Goal: Check status: Check status

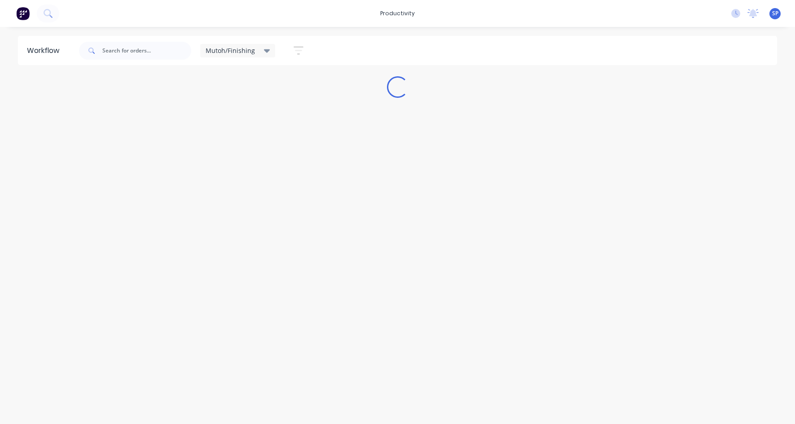
drag, startPoint x: 264, startPoint y: 51, endPoint x: 258, endPoint y: 58, distance: 9.5
click at [264, 51] on icon at bounding box center [267, 51] width 6 height 4
click at [223, 117] on button "None" at bounding box center [255, 117] width 96 height 10
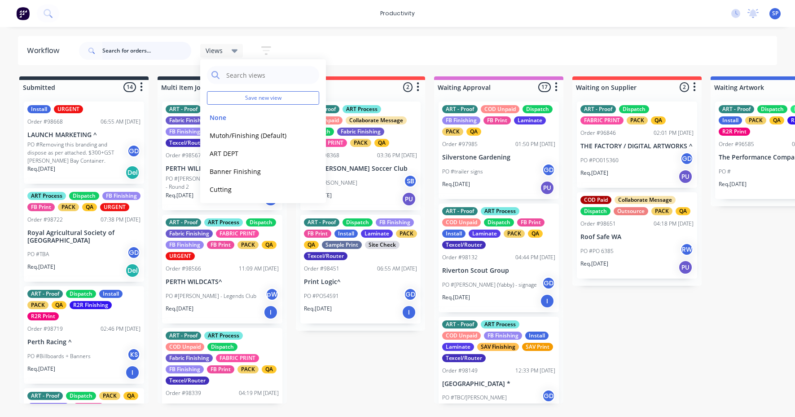
click at [123, 51] on input "text" at bounding box center [146, 51] width 89 height 18
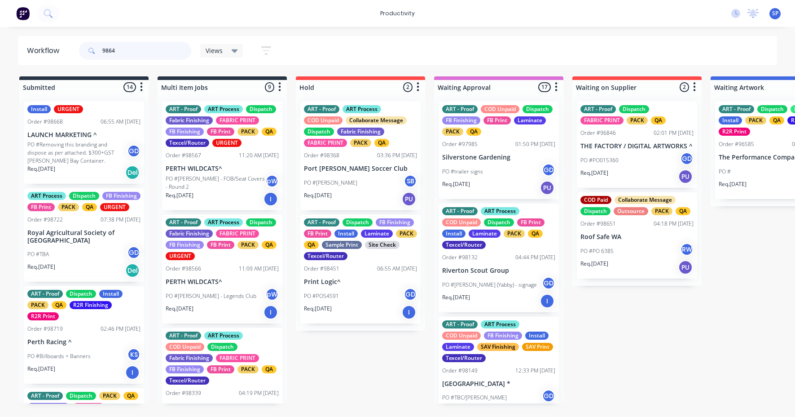
type input "98641"
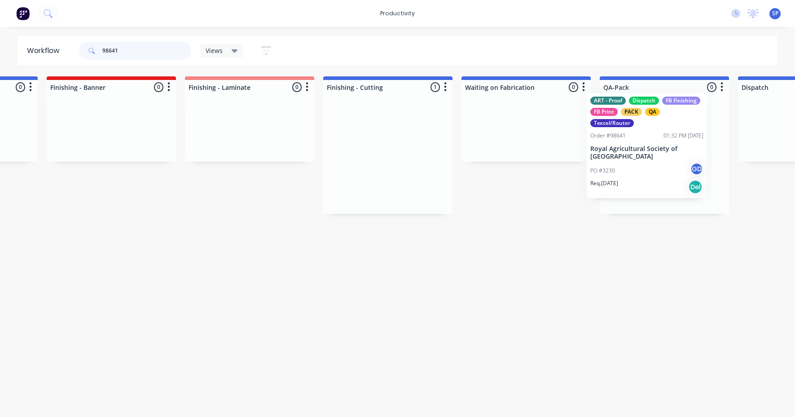
scroll to position [0, 1778]
drag, startPoint x: 368, startPoint y: 161, endPoint x: 625, endPoint y: 153, distance: 257.4
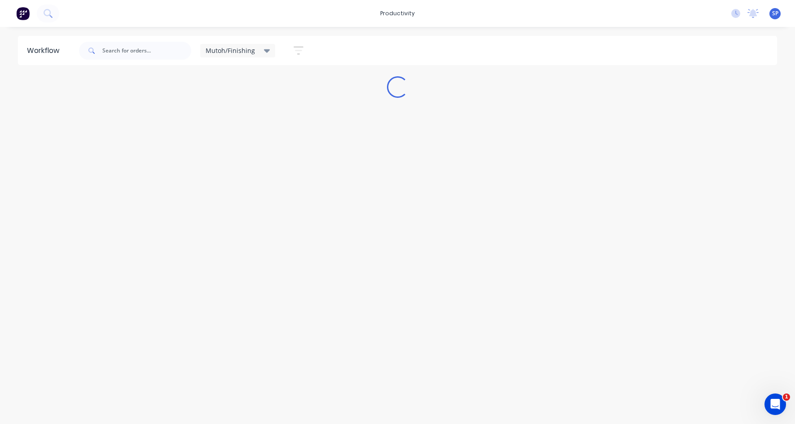
click at [265, 49] on icon at bounding box center [267, 51] width 6 height 10
drag, startPoint x: 221, startPoint y: 115, endPoint x: 233, endPoint y: 120, distance: 12.7
click at [220, 115] on button "None" at bounding box center [255, 117] width 96 height 10
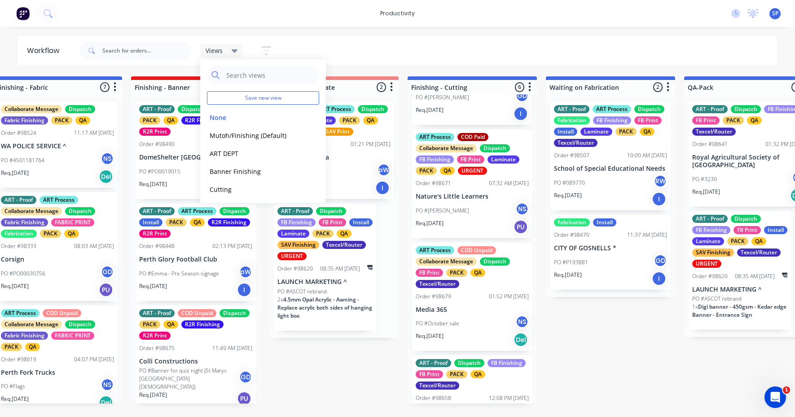
scroll to position [90, 0]
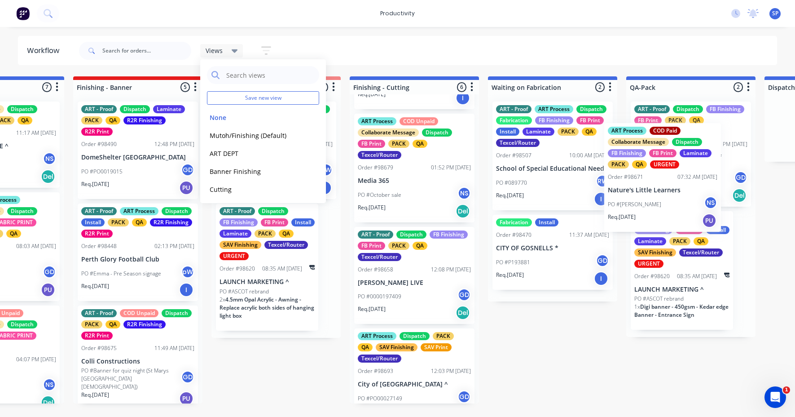
drag, startPoint x: 461, startPoint y: 200, endPoint x: 673, endPoint y: 198, distance: 212.8
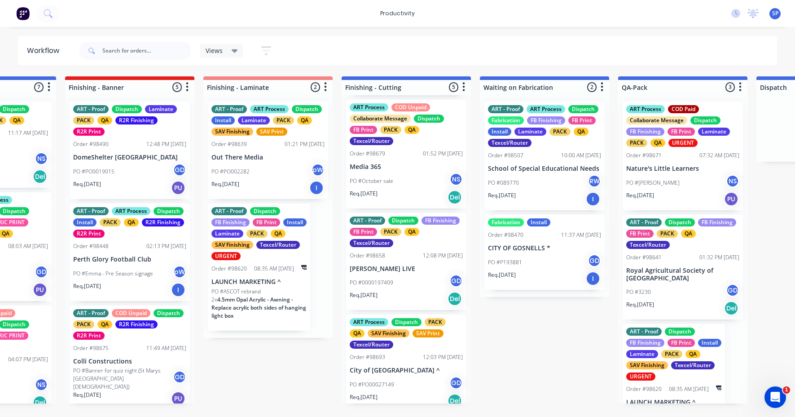
scroll to position [101, 0]
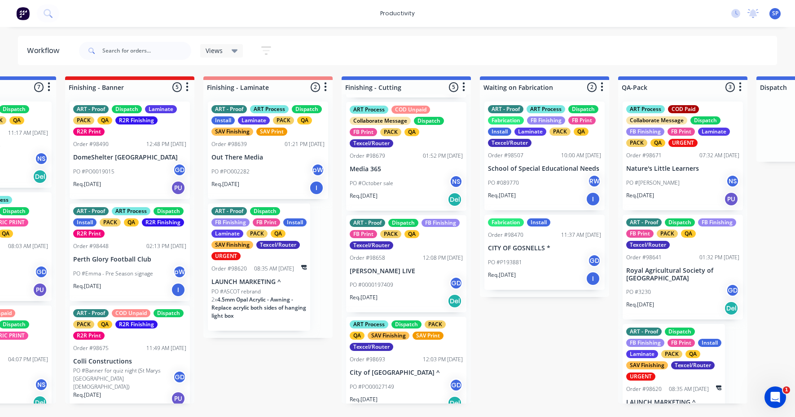
click at [401, 275] on p "[PERSON_NAME] LIVE" at bounding box center [406, 271] width 113 height 8
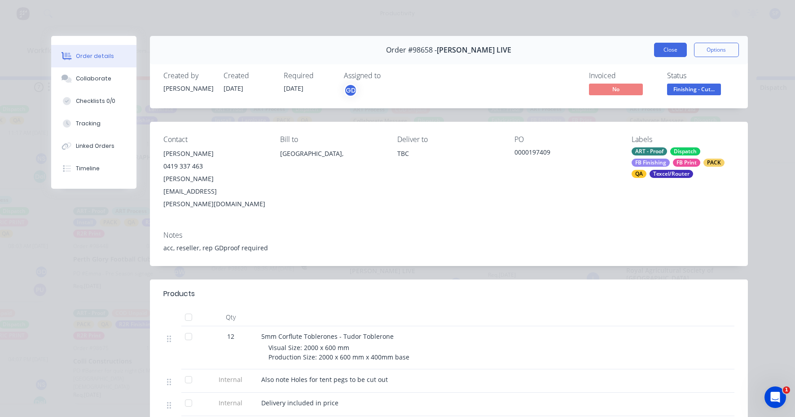
click at [667, 49] on button "Close" at bounding box center [670, 50] width 33 height 14
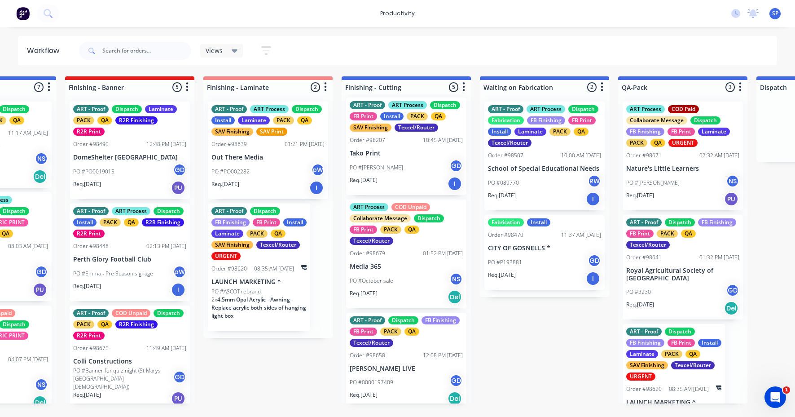
scroll to position [0, 0]
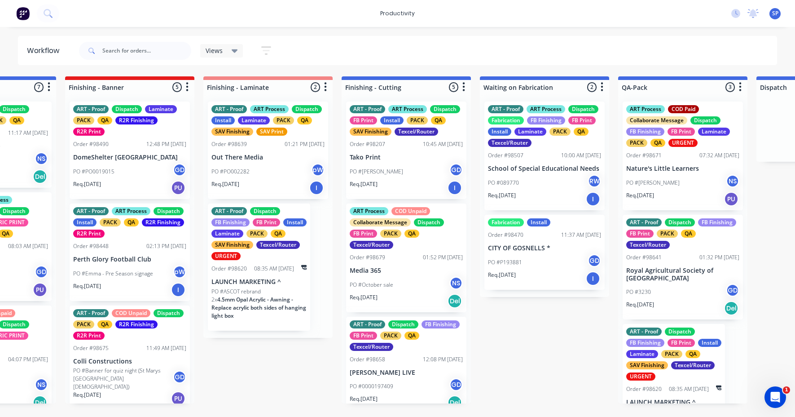
click at [246, 295] on span "4.5mm Opal Acrylic - Awning - Replace acrylic both sides of hanging light box" at bounding box center [258, 307] width 95 height 24
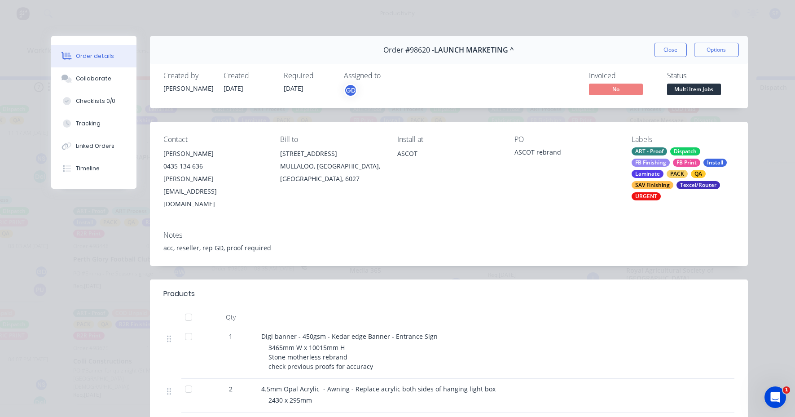
click at [667, 47] on button "Close" at bounding box center [670, 50] width 33 height 14
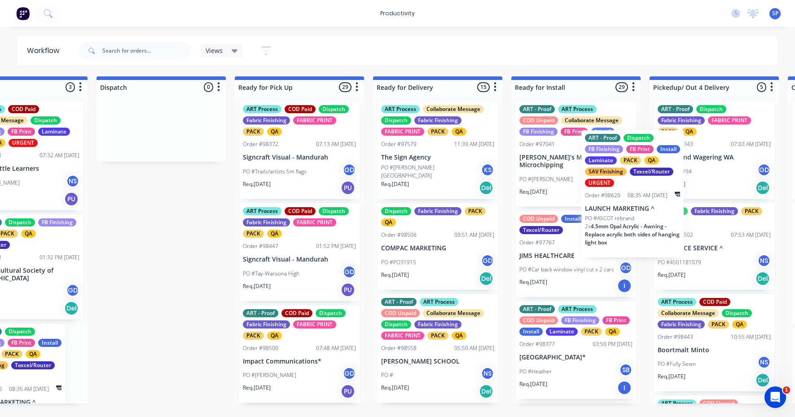
scroll to position [0, 2423]
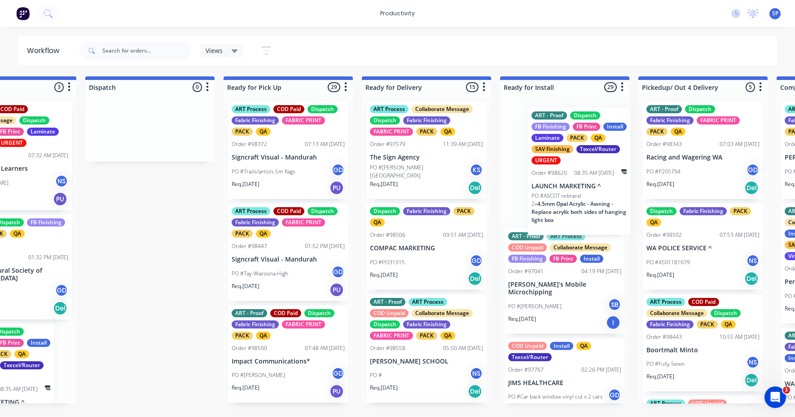
drag, startPoint x: 311, startPoint y: 276, endPoint x: 579, endPoint y: 188, distance: 282.1
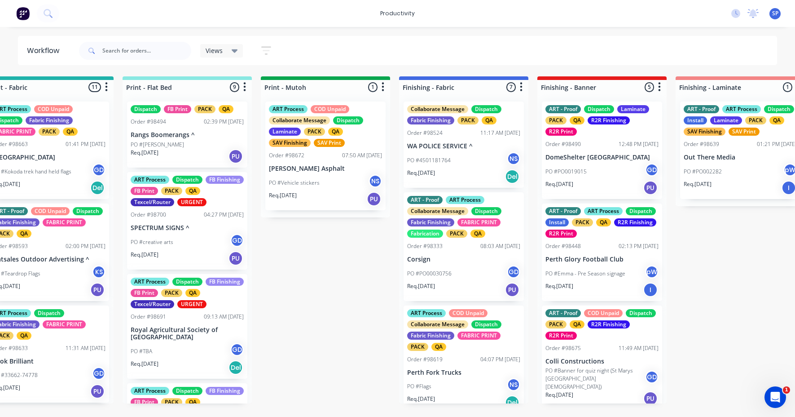
scroll to position [0, 1117]
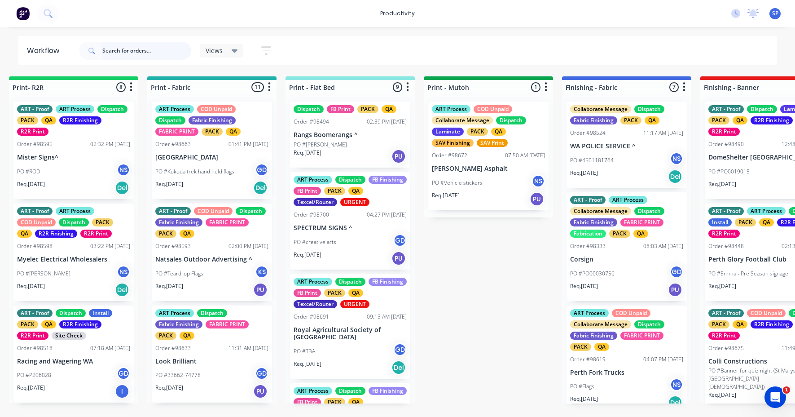
click at [126, 48] on input "text" at bounding box center [146, 51] width 89 height 18
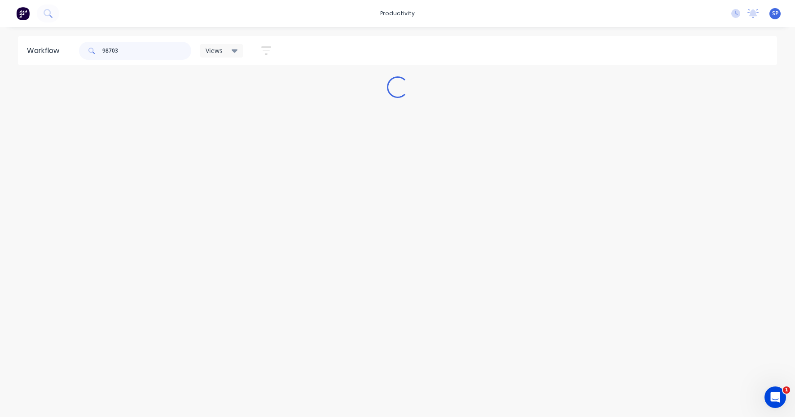
scroll to position [0, 0]
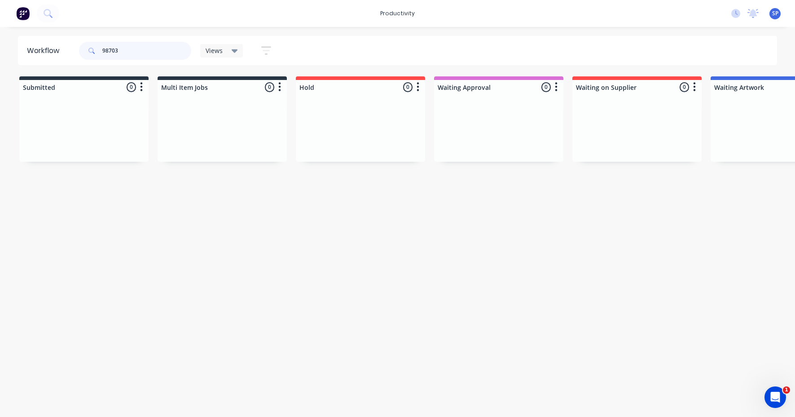
type input "98703"
drag, startPoint x: 134, startPoint y: 415, endPoint x: 178, endPoint y: 417, distance: 44.0
click at [178, 363] on html "productivity productivity Workflow Planner Delivery Scheduling Timesheets No ne…" at bounding box center [397, 181] width 795 height 363
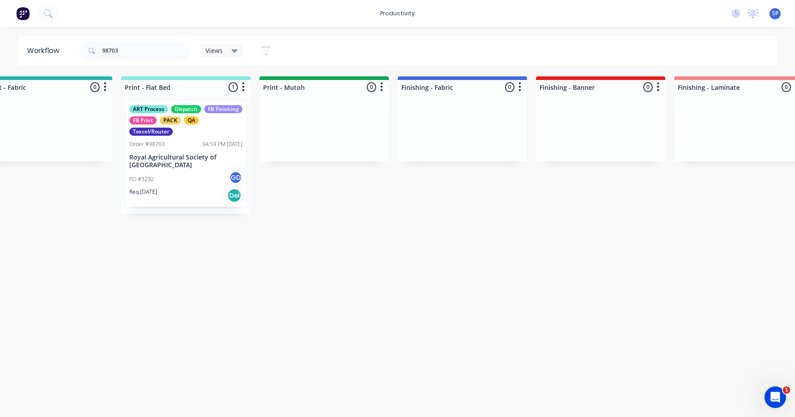
scroll to position [0, 1285]
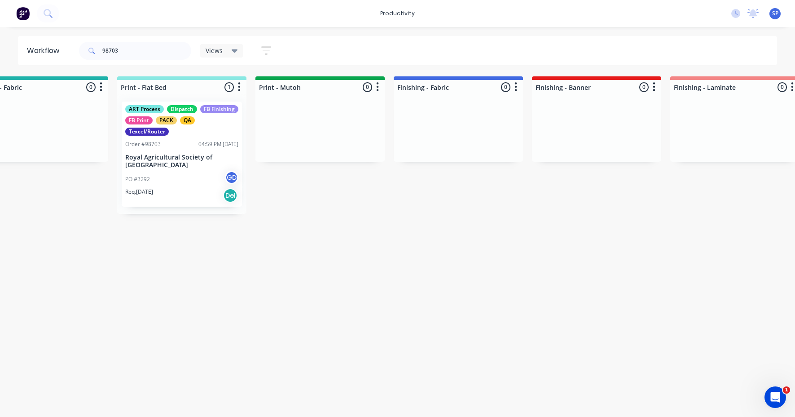
click at [164, 169] on div "ART Process Dispatch FB Finishing FB Print PACK QA Texcel/Router Order #98703 0…" at bounding box center [182, 153] width 120 height 105
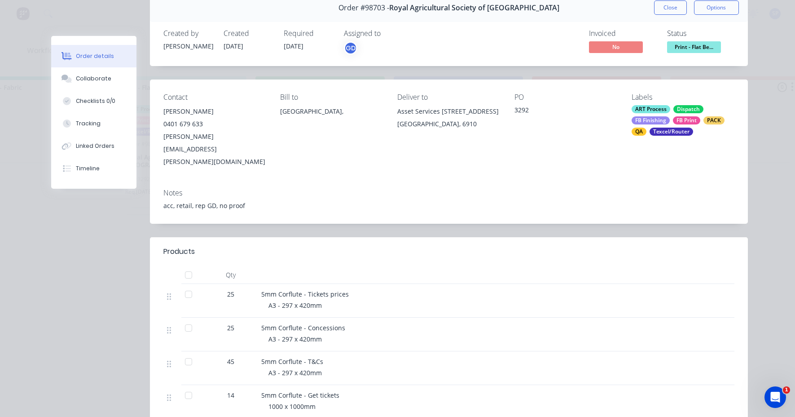
scroll to position [45, 0]
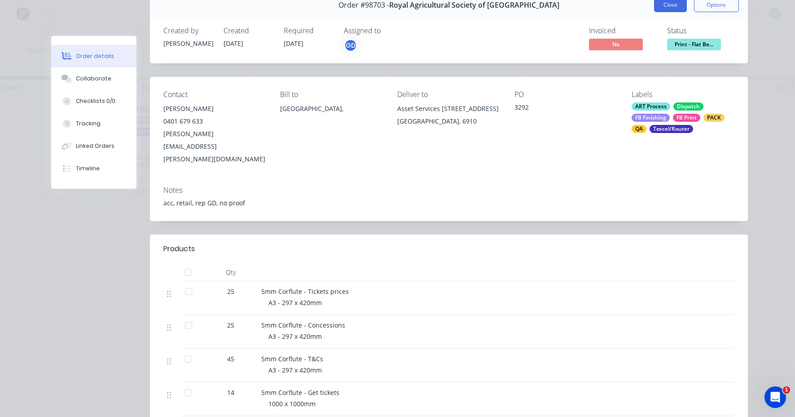
click at [658, 10] on button "Close" at bounding box center [670, 5] width 33 height 14
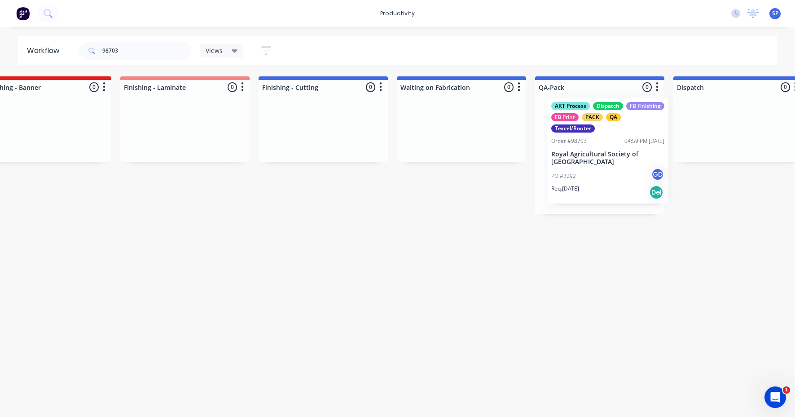
scroll to position [0, 1841]
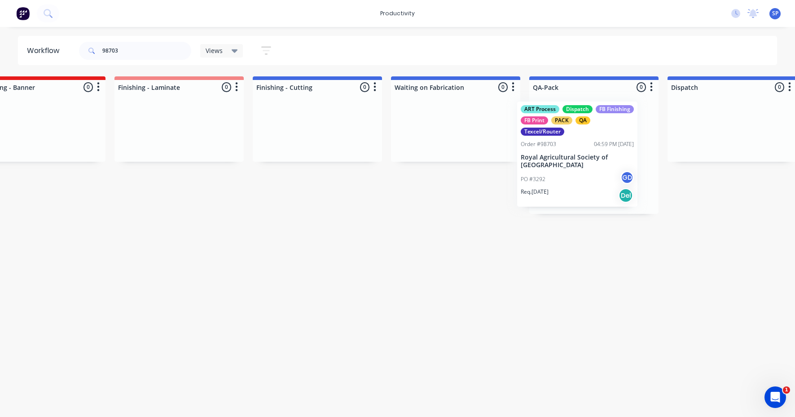
drag, startPoint x: 185, startPoint y: 154, endPoint x: 586, endPoint y: 153, distance: 400.9
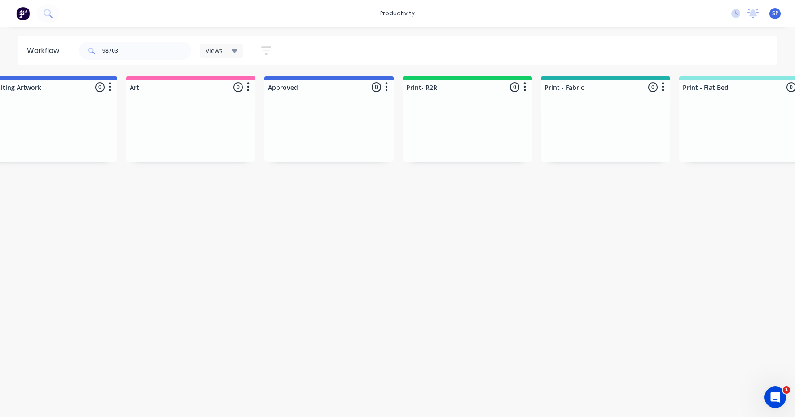
scroll to position [0, 705]
